Goal: Find specific page/section: Find specific page/section

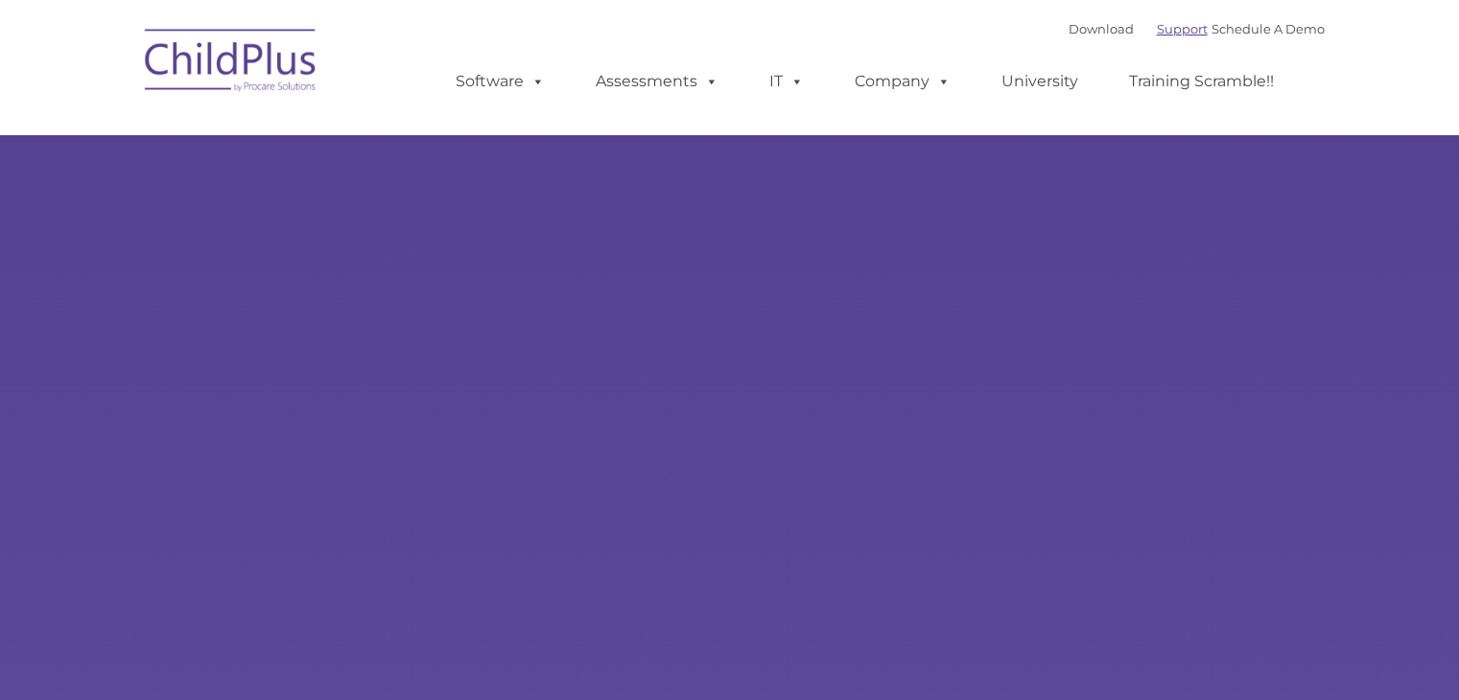
select select "MEDIUM"
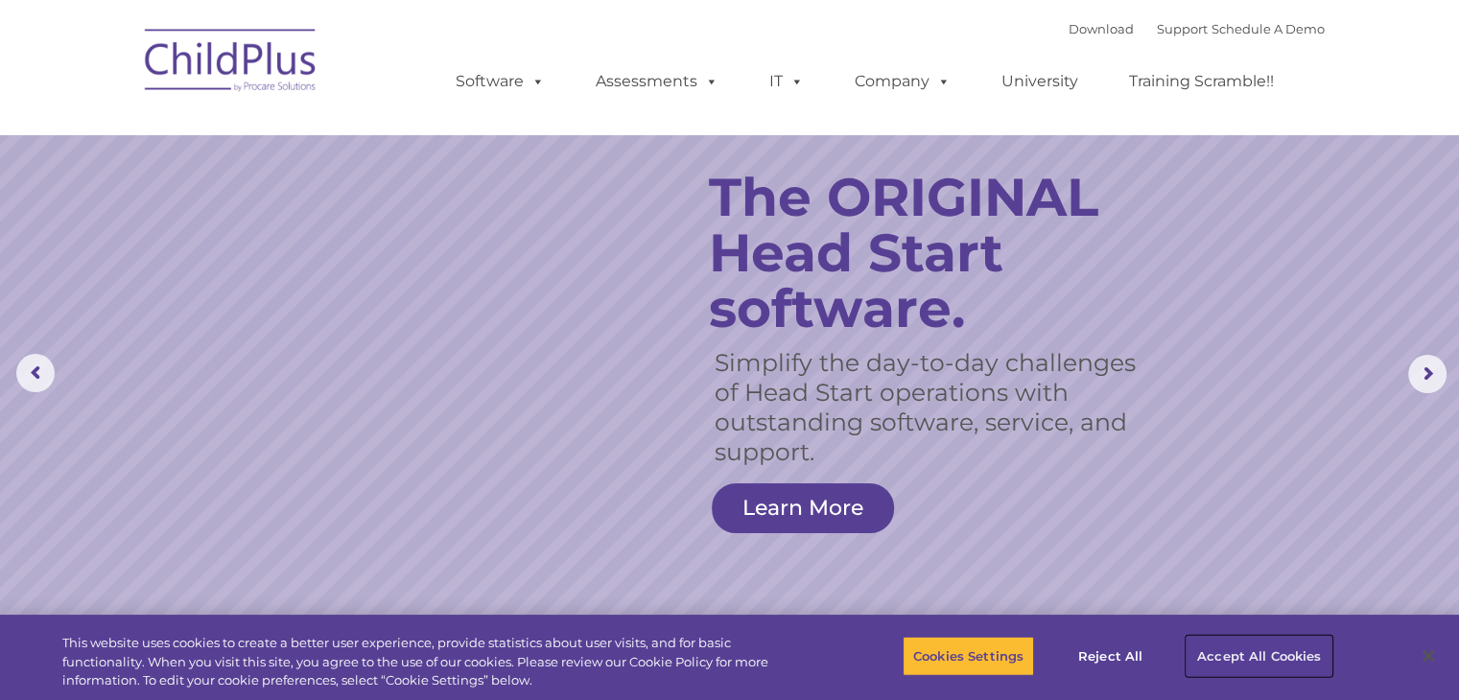
click at [1258, 649] on button "Accept All Cookies" at bounding box center [1258, 656] width 145 height 40
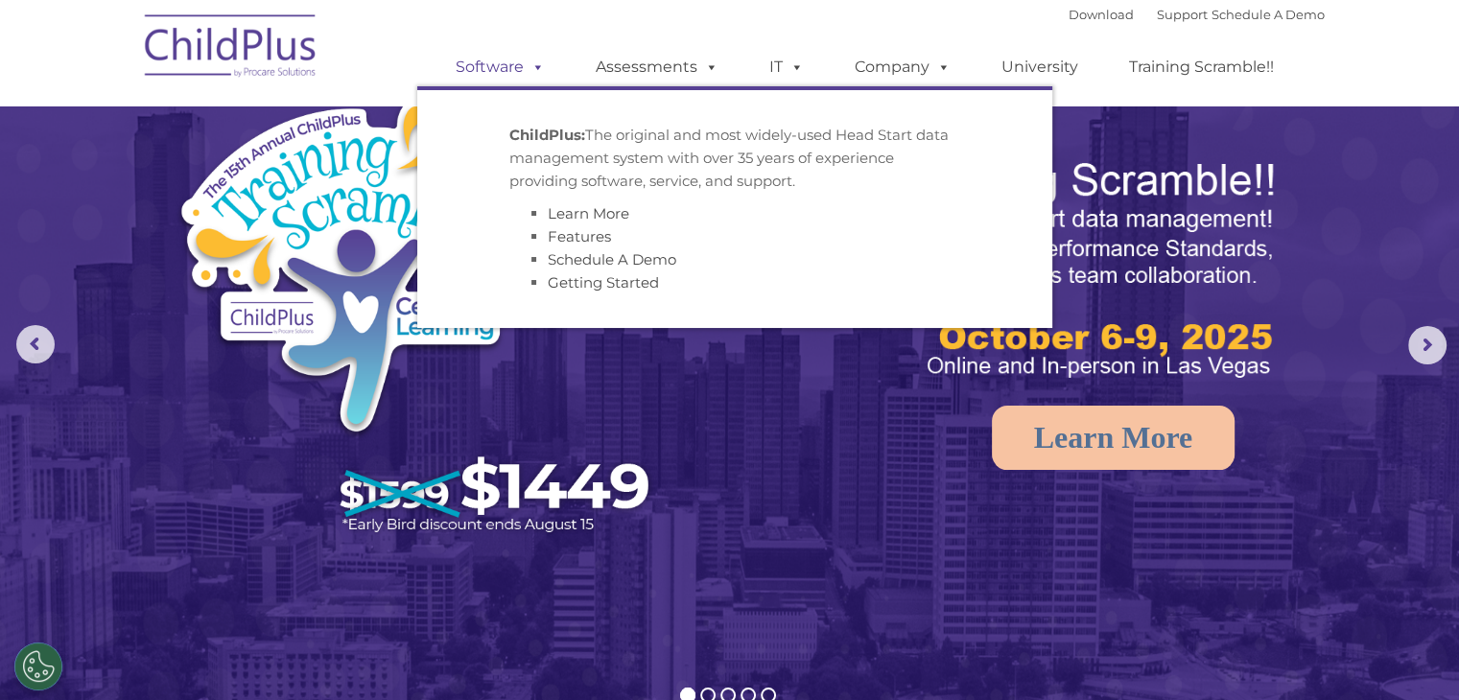
click at [526, 63] on span at bounding box center [534, 67] width 21 height 18
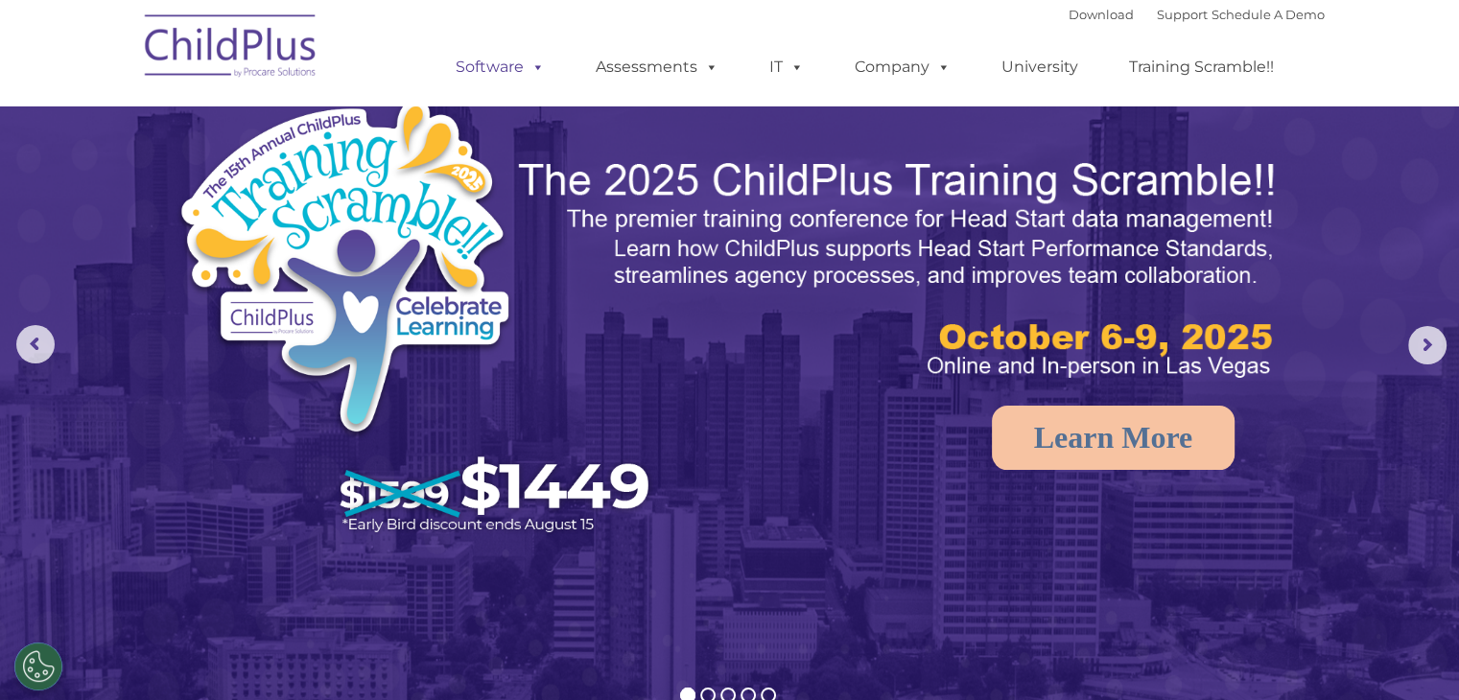
click at [540, 65] on span at bounding box center [534, 67] width 21 height 18
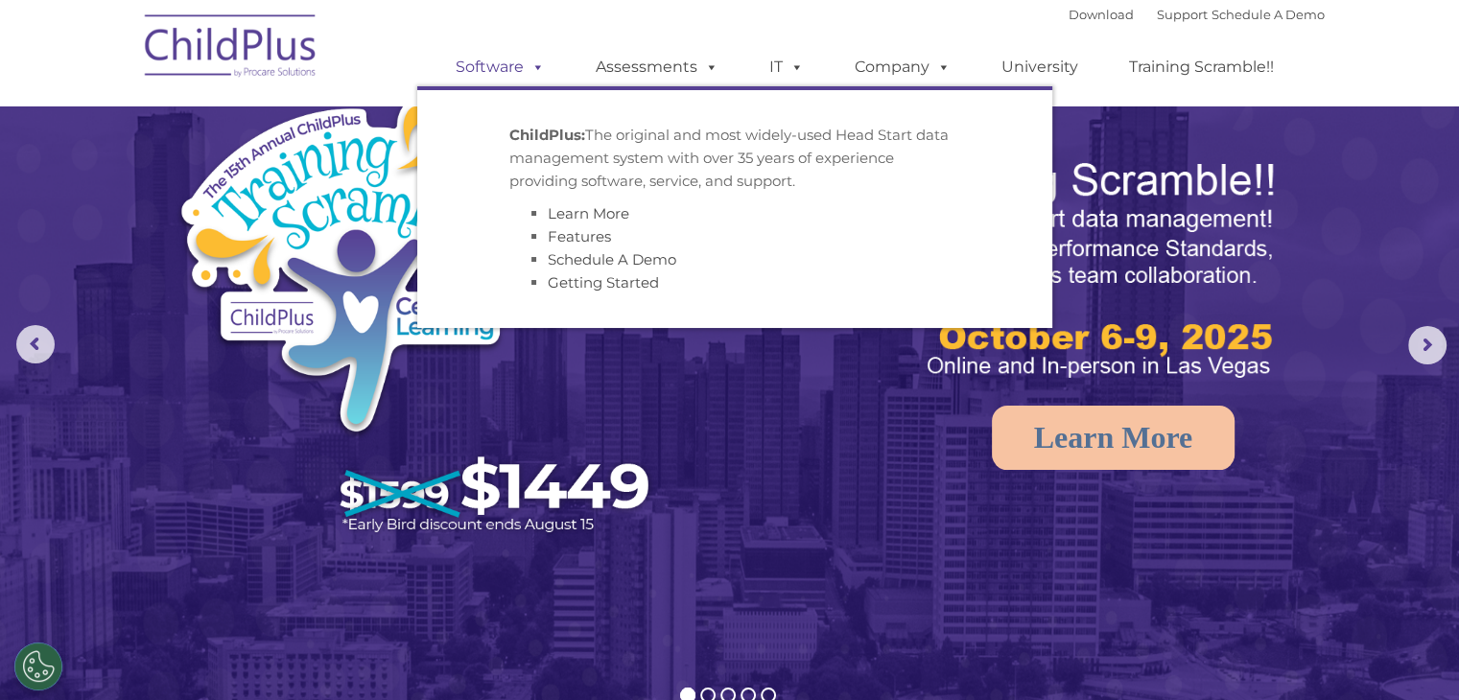
click at [507, 70] on link "Software" at bounding box center [500, 67] width 128 height 38
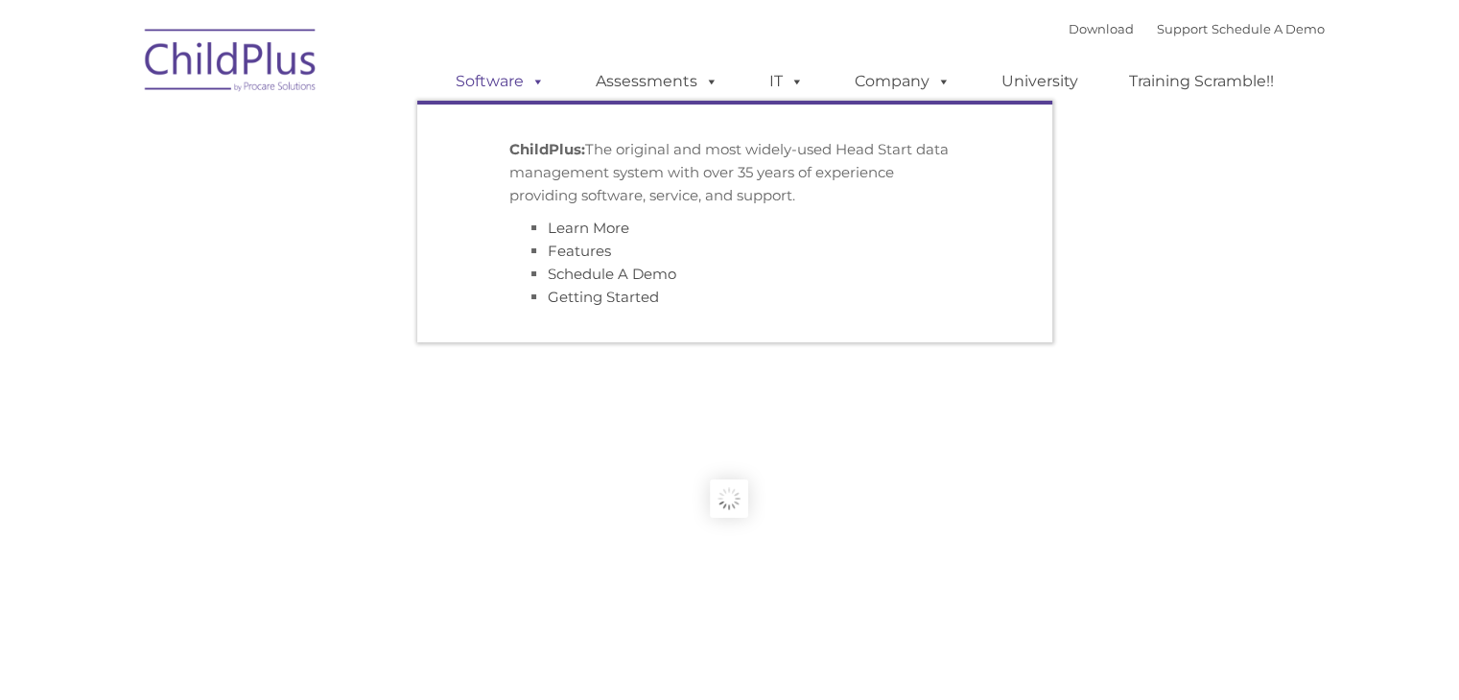
type input ""
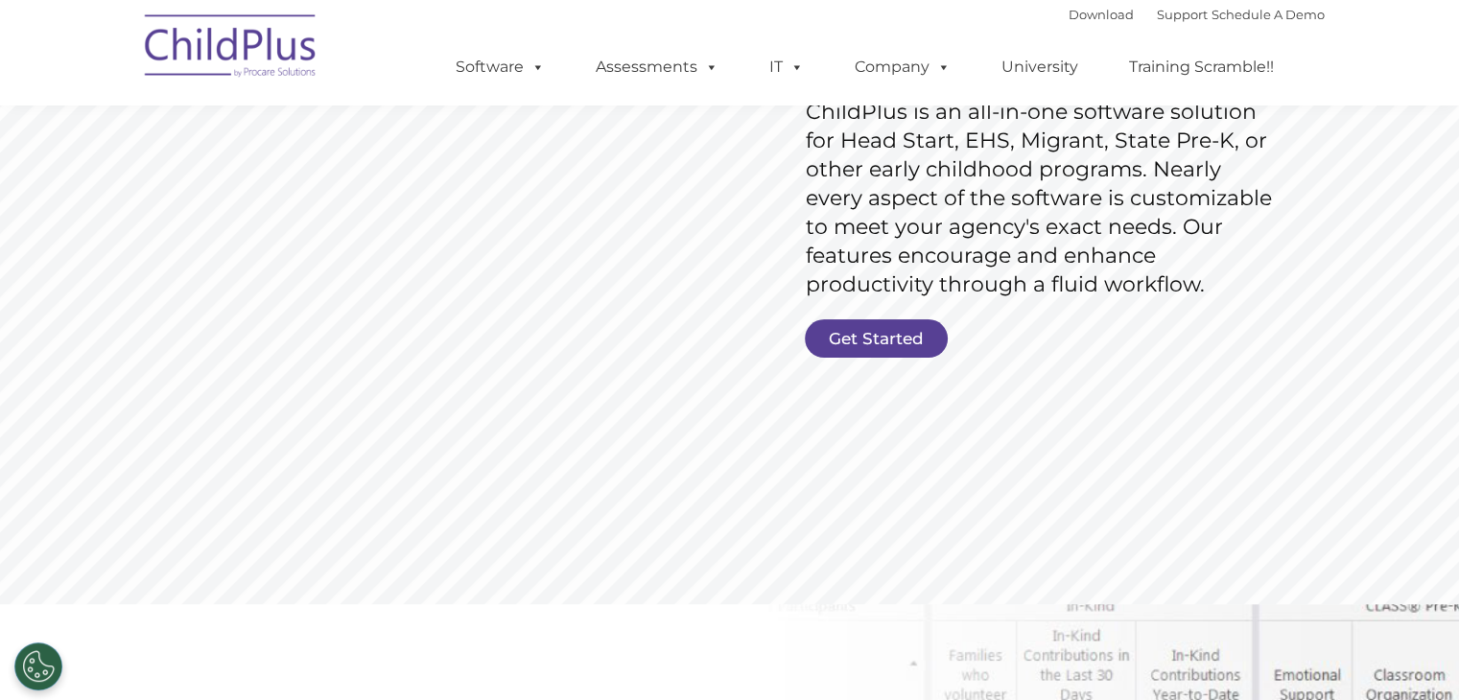
scroll to position [325, 0]
click at [894, 342] on link "Get Started" at bounding box center [876, 339] width 143 height 38
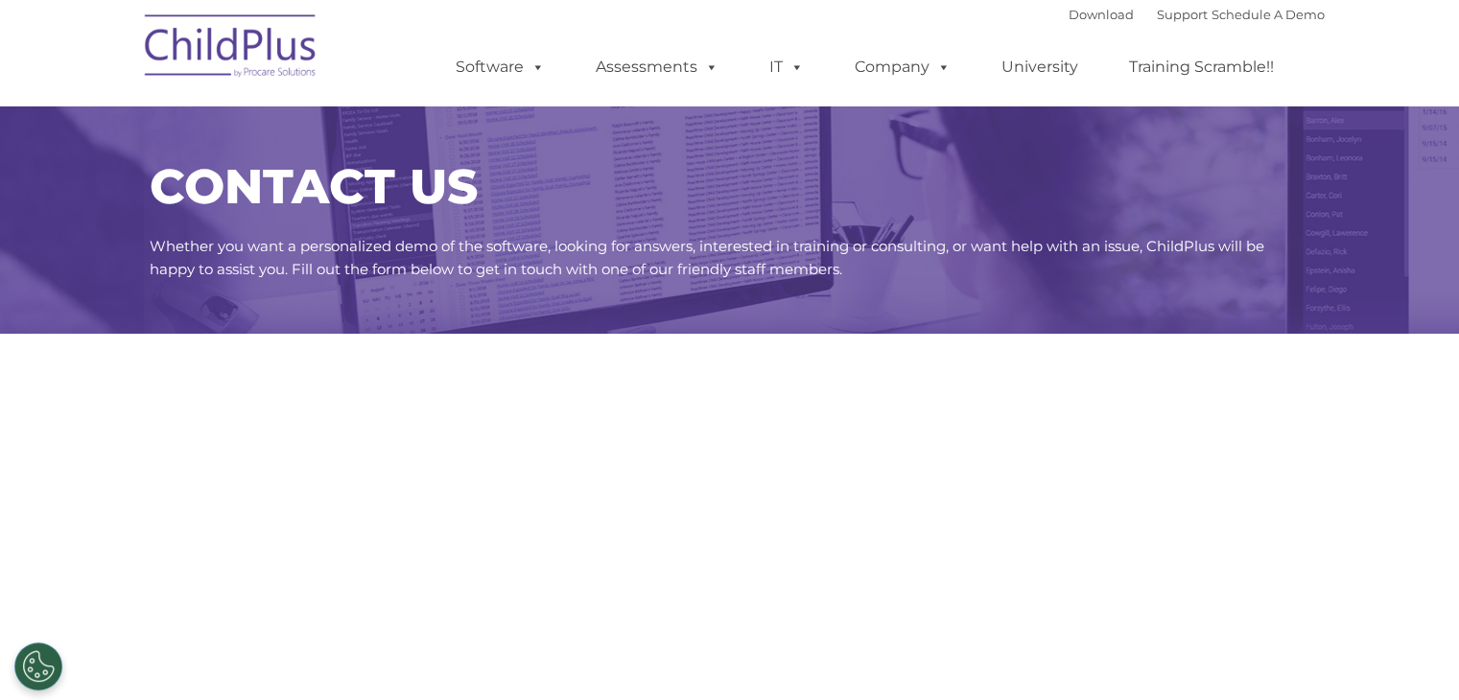
select select "MEDIUM"
